Goal: Find specific page/section: Find specific page/section

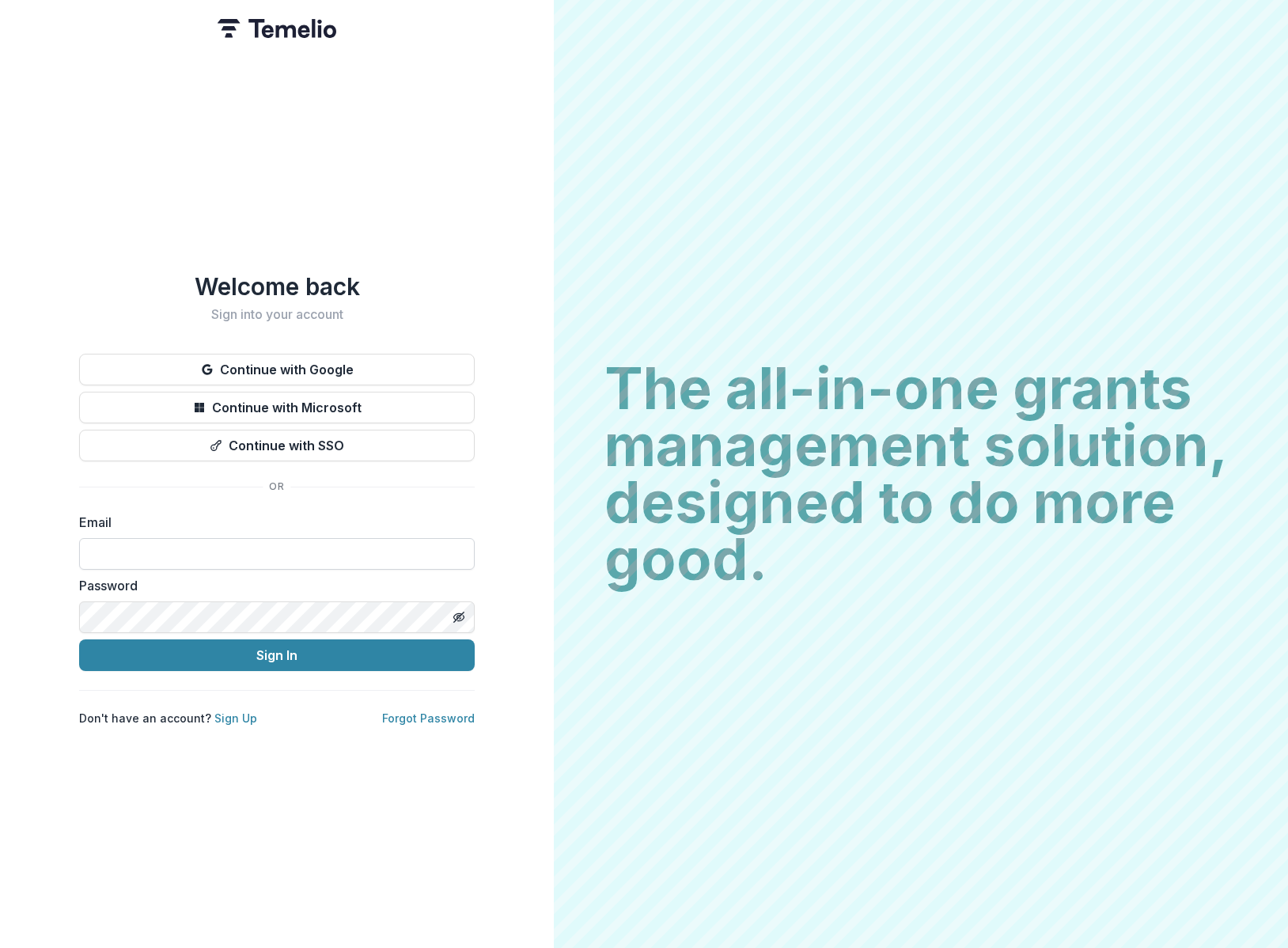
click at [158, 538] on input at bounding box center [276, 554] width 395 height 31
click at [0, 947] on com-1password-button at bounding box center [0, 948] width 0 height 0
click at [314, 368] on button "Continue with Google" at bounding box center [276, 368] width 395 height 31
click at [117, 541] on input at bounding box center [276, 554] width 395 height 31
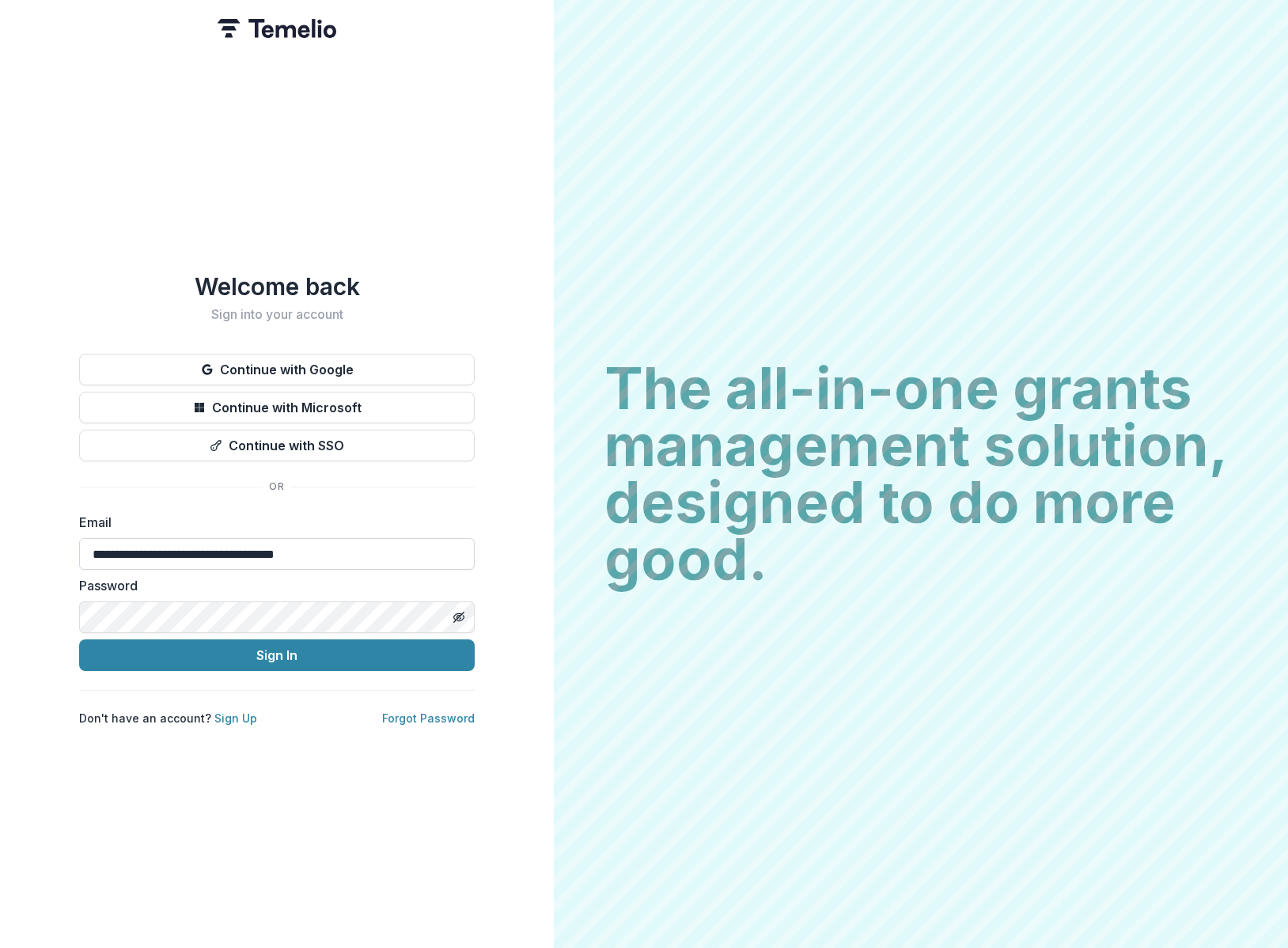
type input "**********"
click at [79, 639] on button "Sign In" at bounding box center [276, 655] width 395 height 31
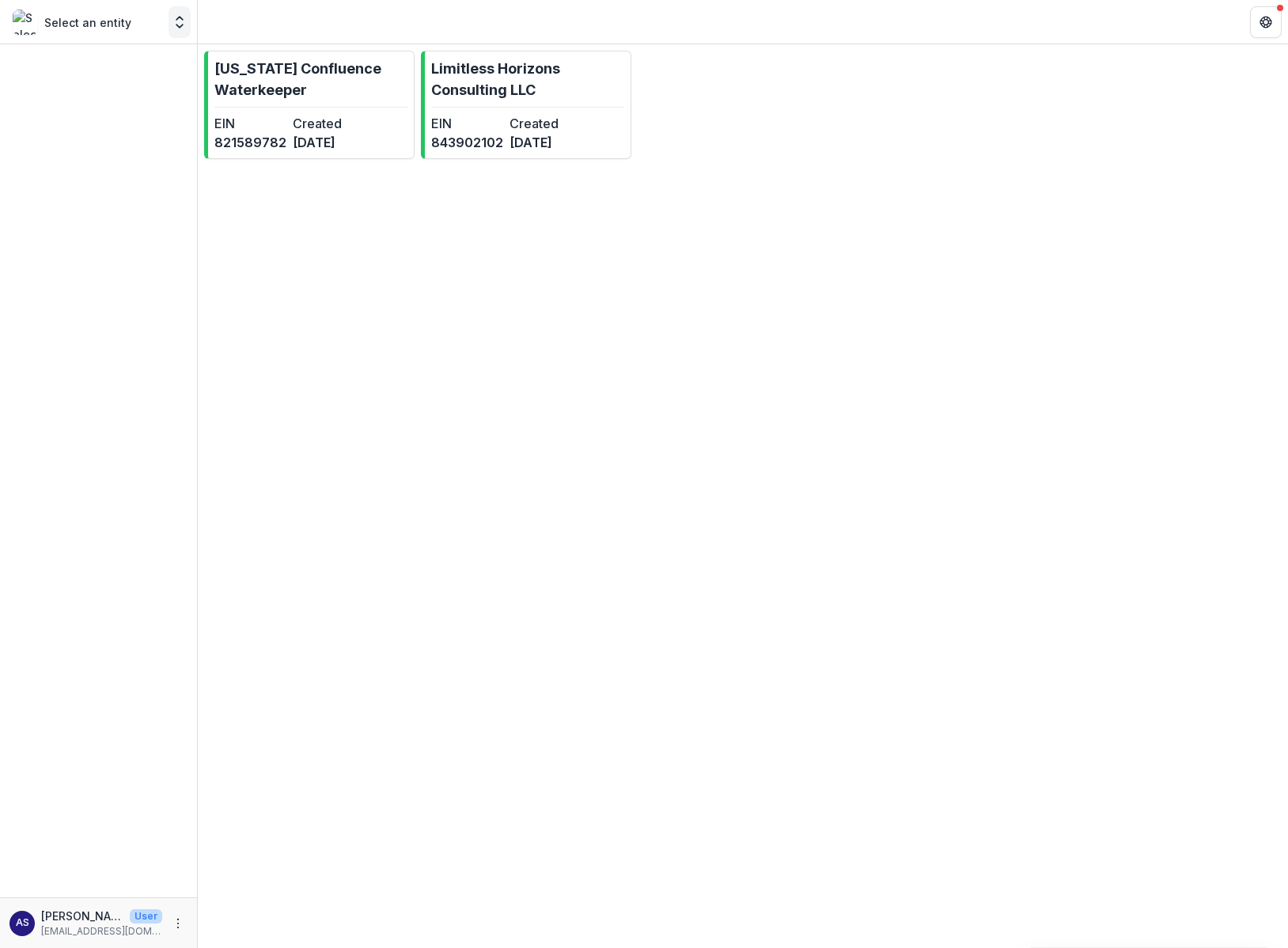
click at [177, 19] on icon "Open entity switcher" at bounding box center [180, 22] width 16 height 16
click at [178, 89] on div "[US_STATE] Confluence Waterkeeper" at bounding box center [117, 87] width 158 height 17
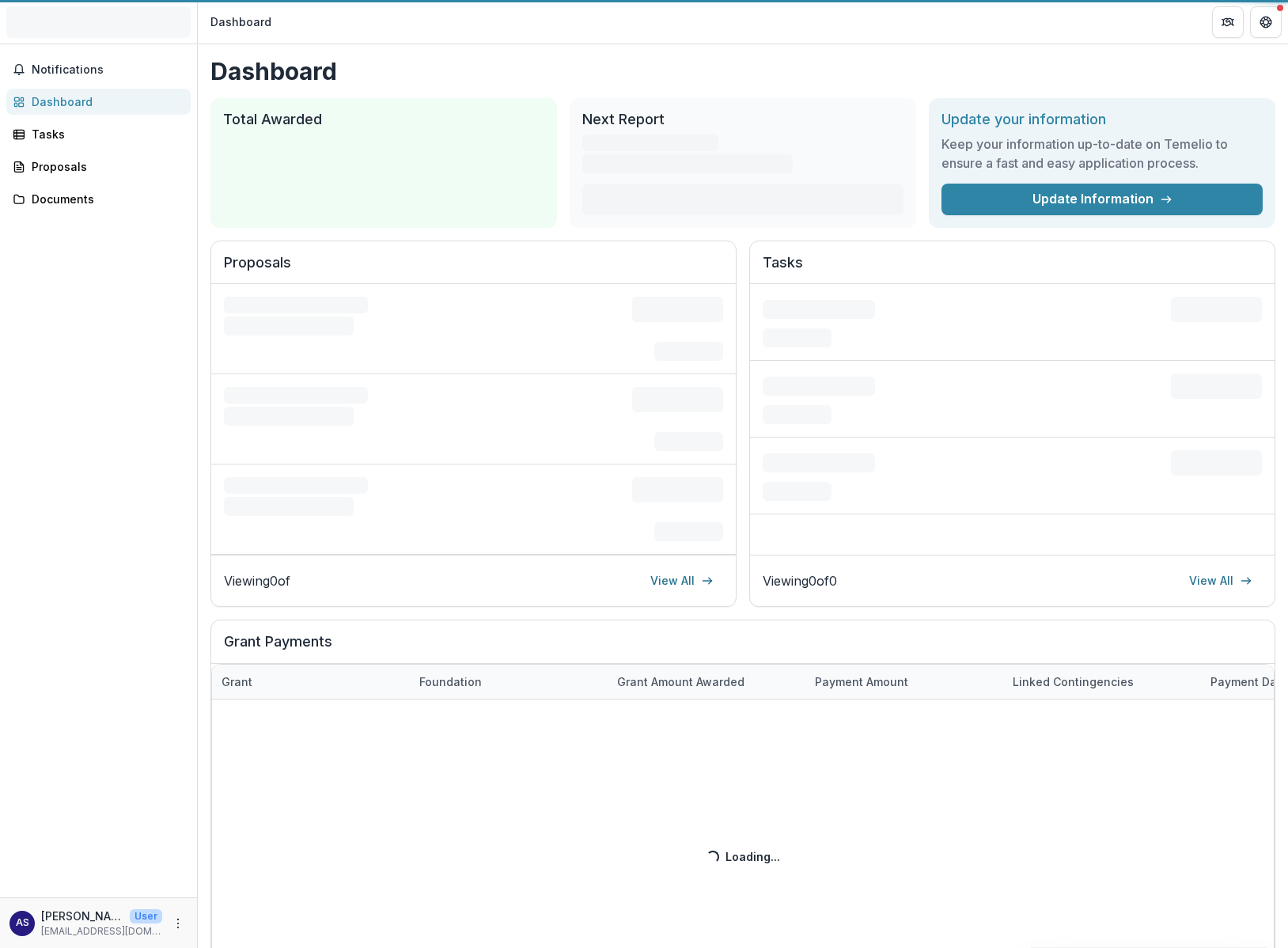
click at [301, 99] on div "Total Awarded $0 See All Payments" at bounding box center [384, 163] width 347 height 130
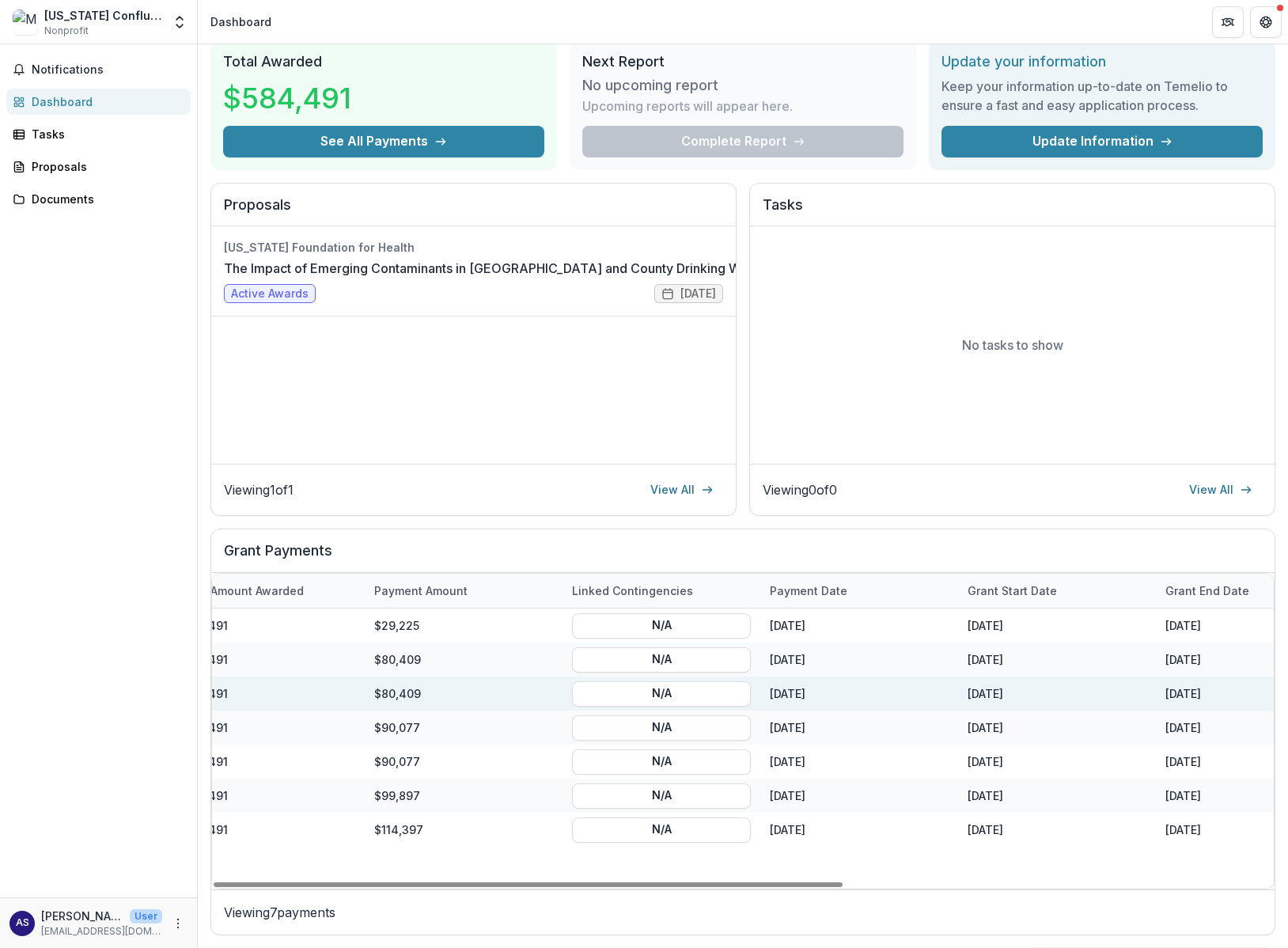
scroll to position [0, 326]
